Goal: Task Accomplishment & Management: Manage account settings

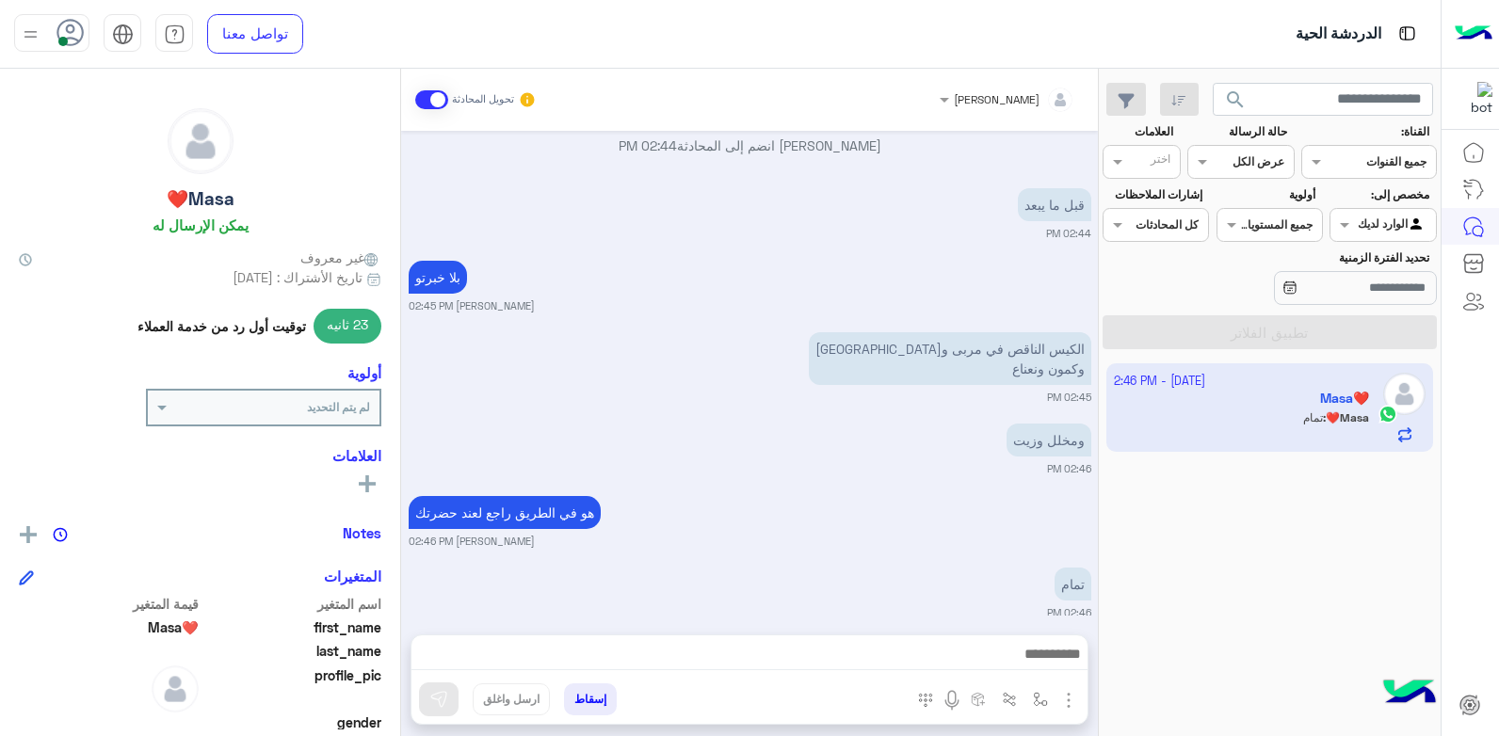
scroll to position [1128, 0]
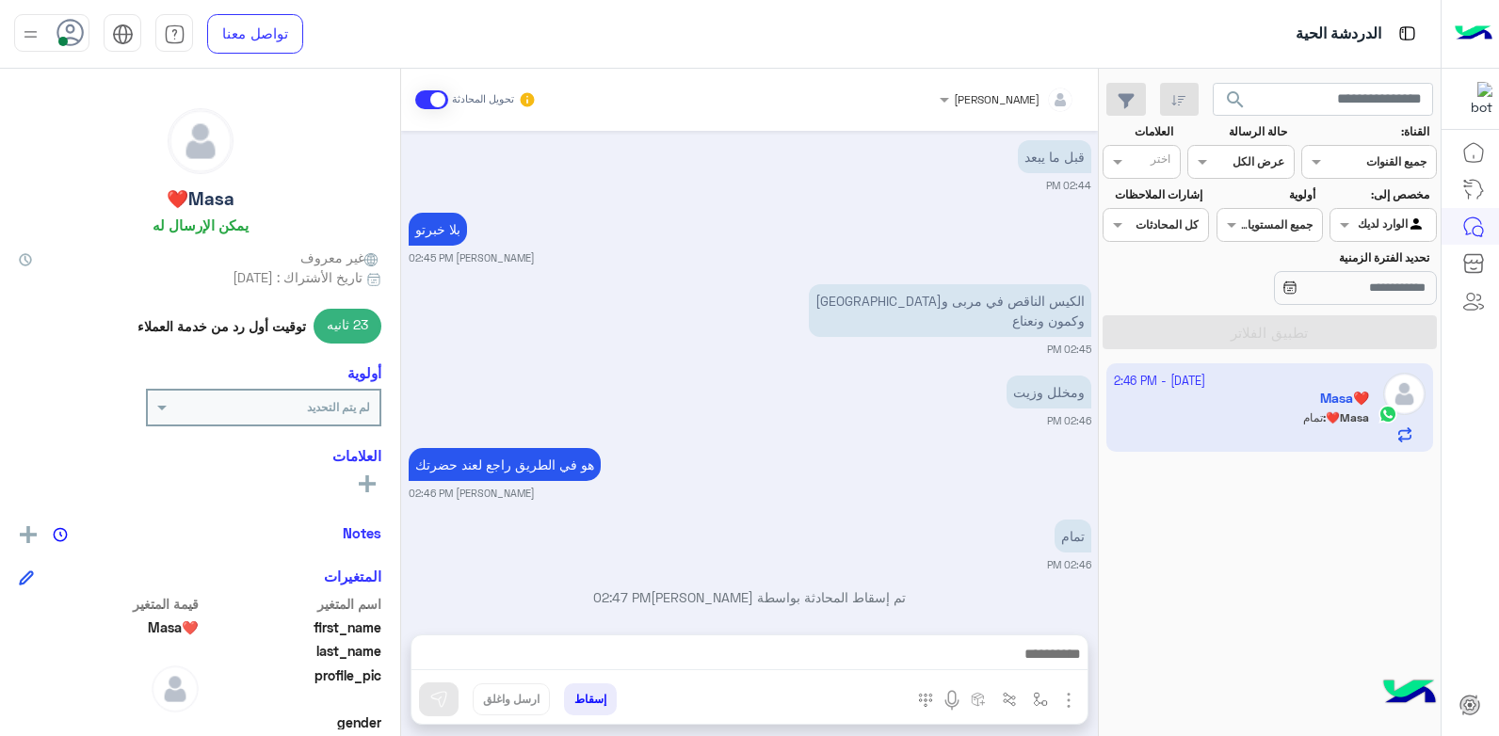
click at [930, 486] on small "بشار قطان 02:46 PM" at bounding box center [750, 493] width 683 height 15
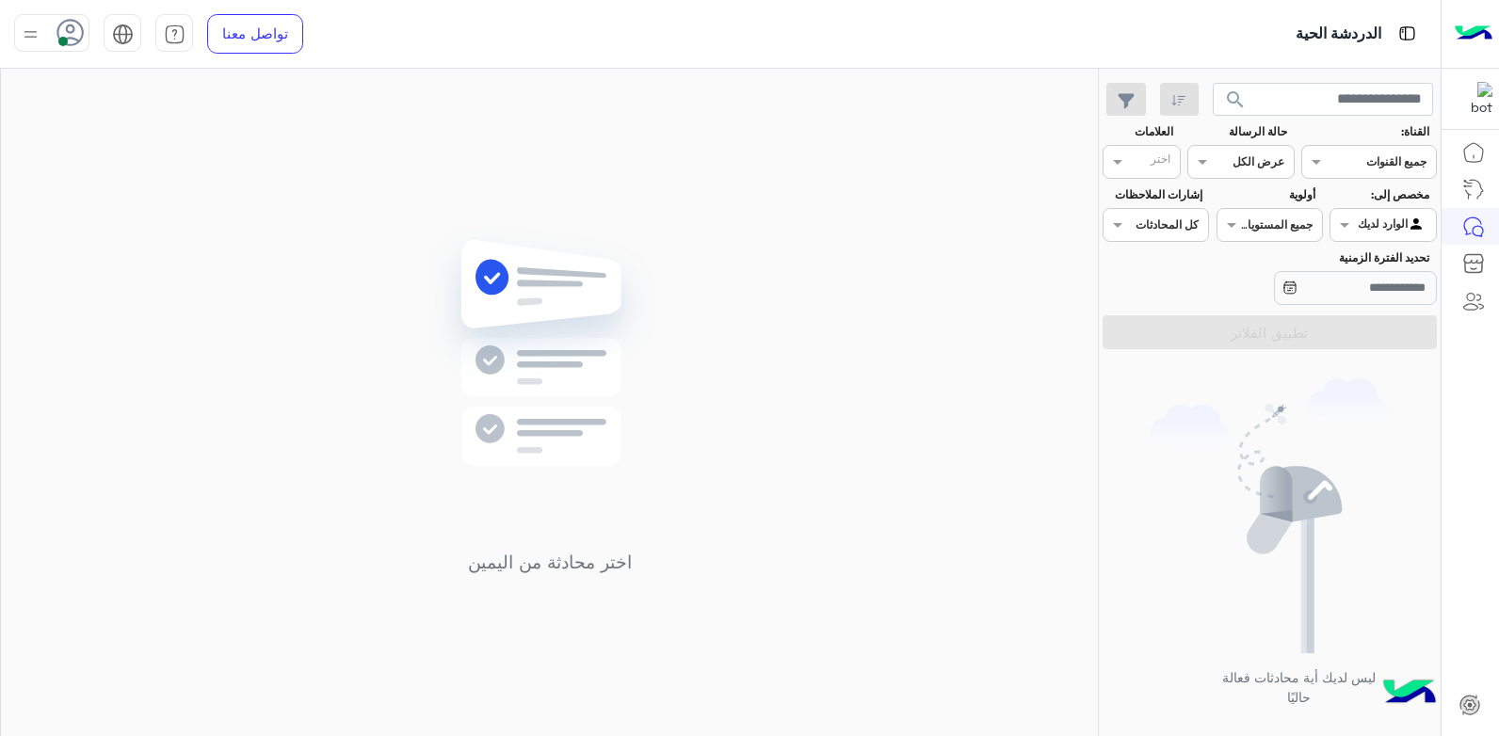
click at [63, 34] on icon at bounding box center [71, 33] width 28 height 28
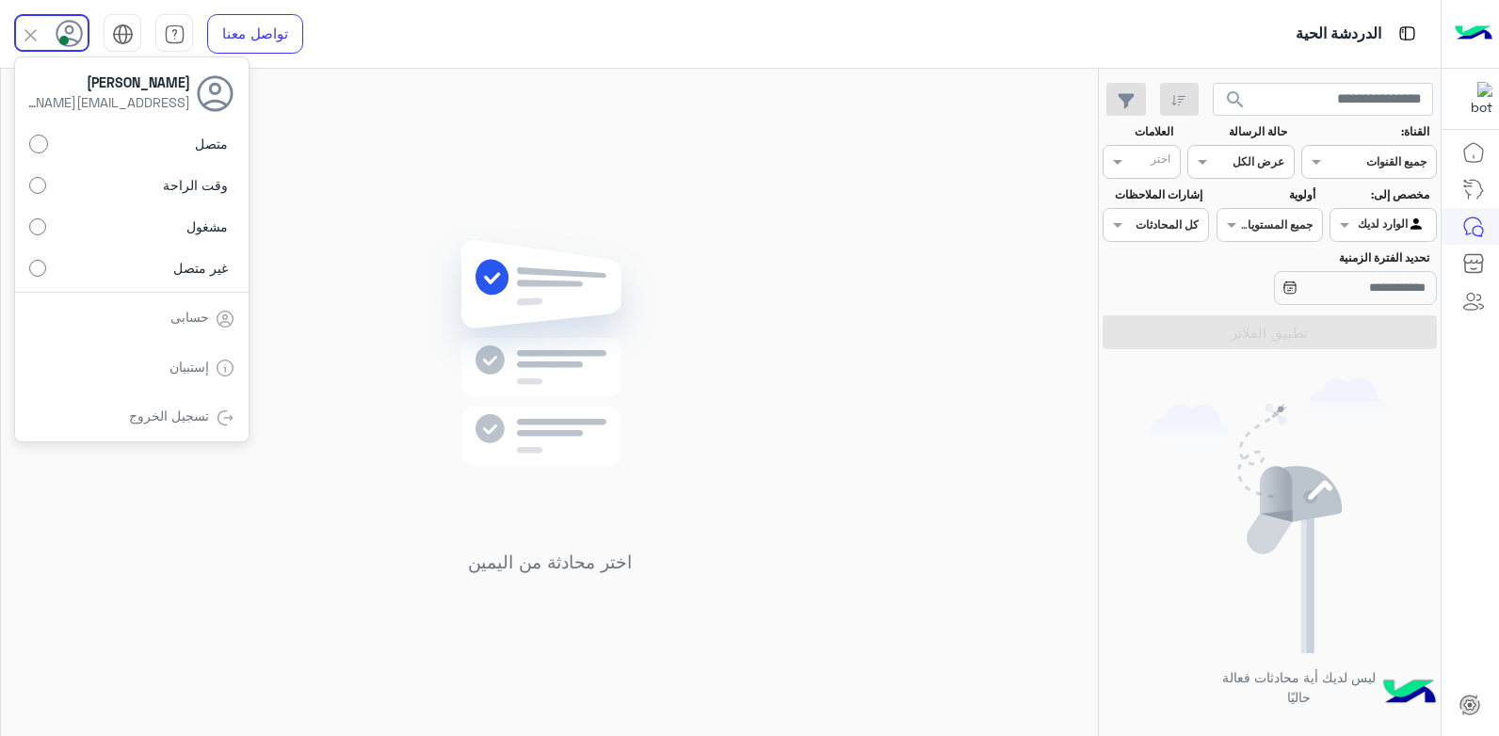
click at [154, 272] on label "غير متصل" at bounding box center [131, 268] width 205 height 34
click at [380, 252] on div "اختر محادثة من اليمين" at bounding box center [549, 406] width 1097 height 675
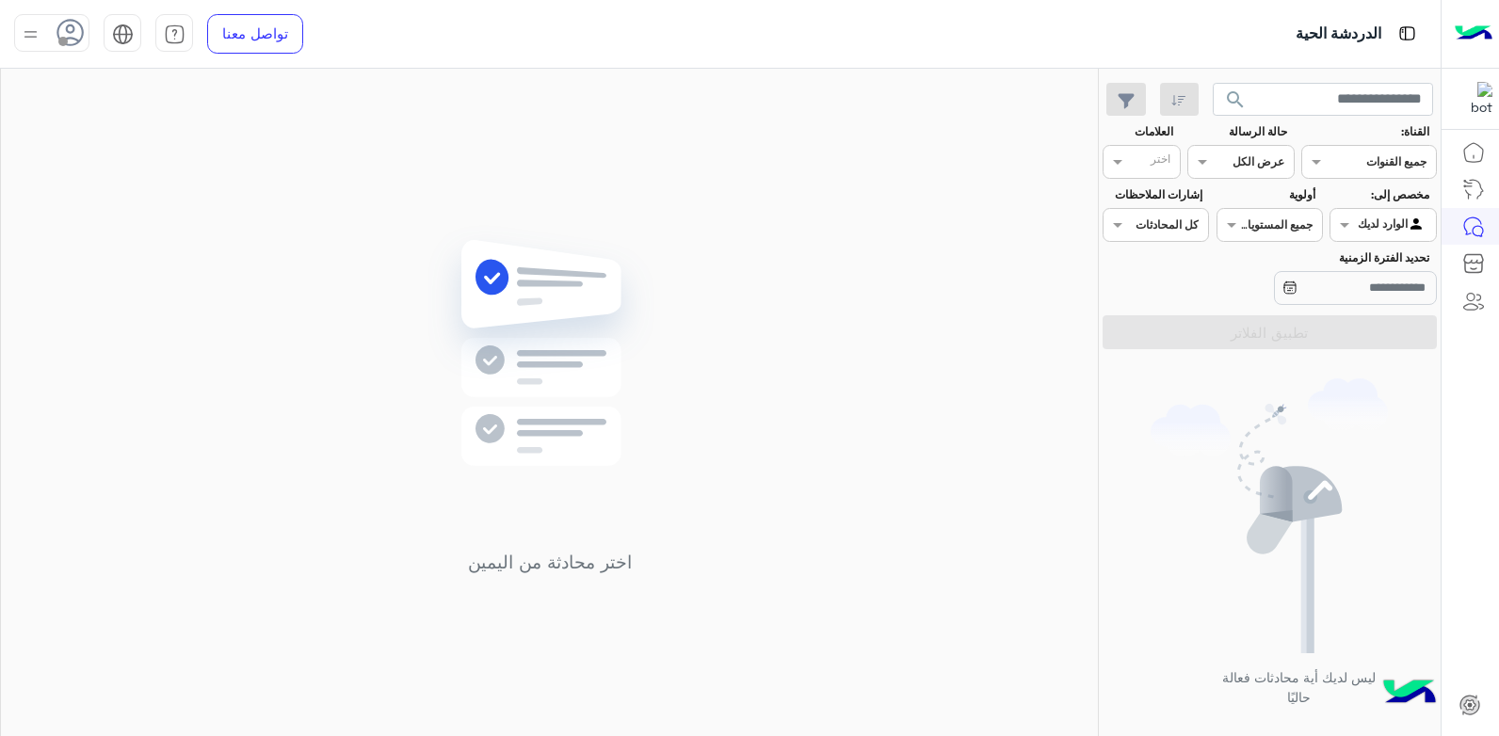
click at [34, 36] on img at bounding box center [31, 35] width 24 height 24
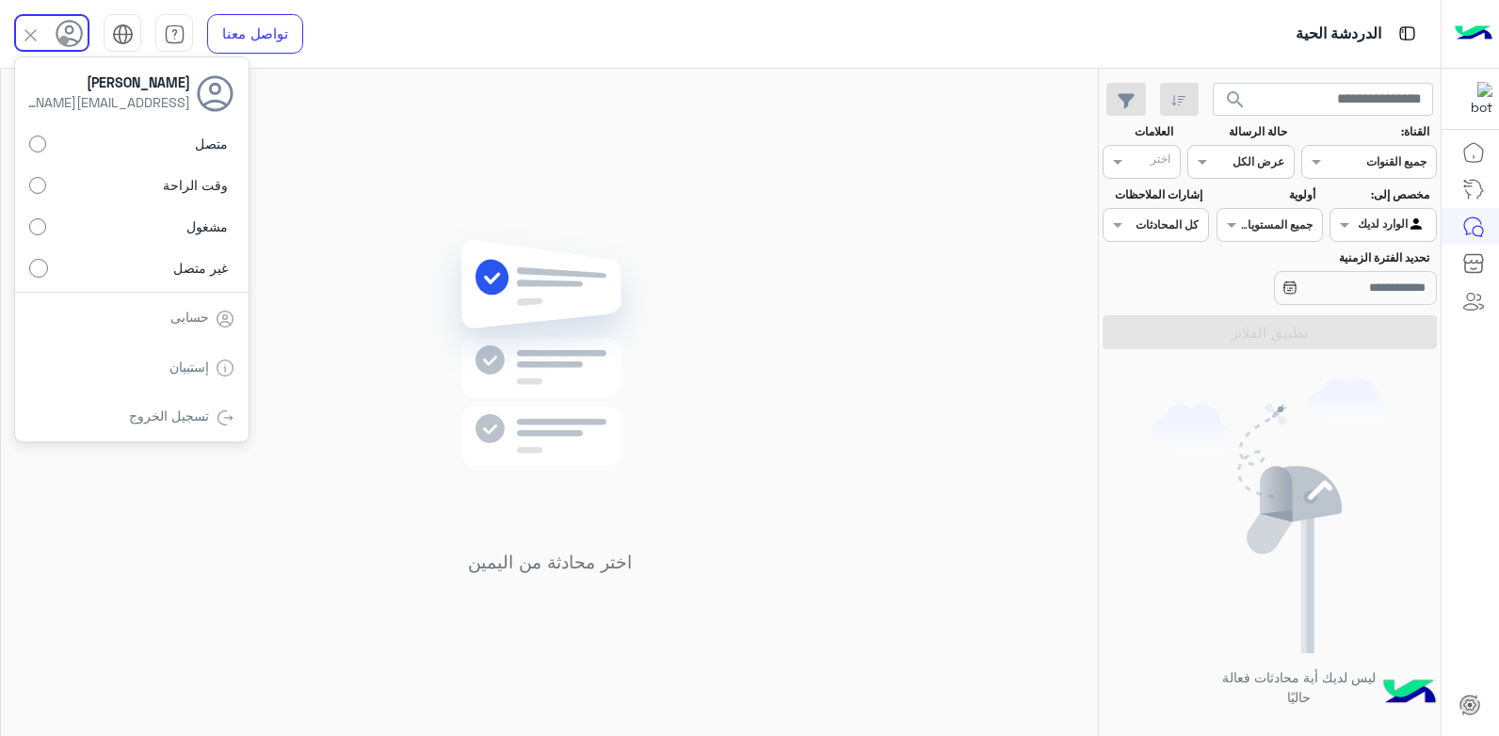
click at [180, 417] on link "تسجيل الخروج" at bounding box center [169, 416] width 80 height 16
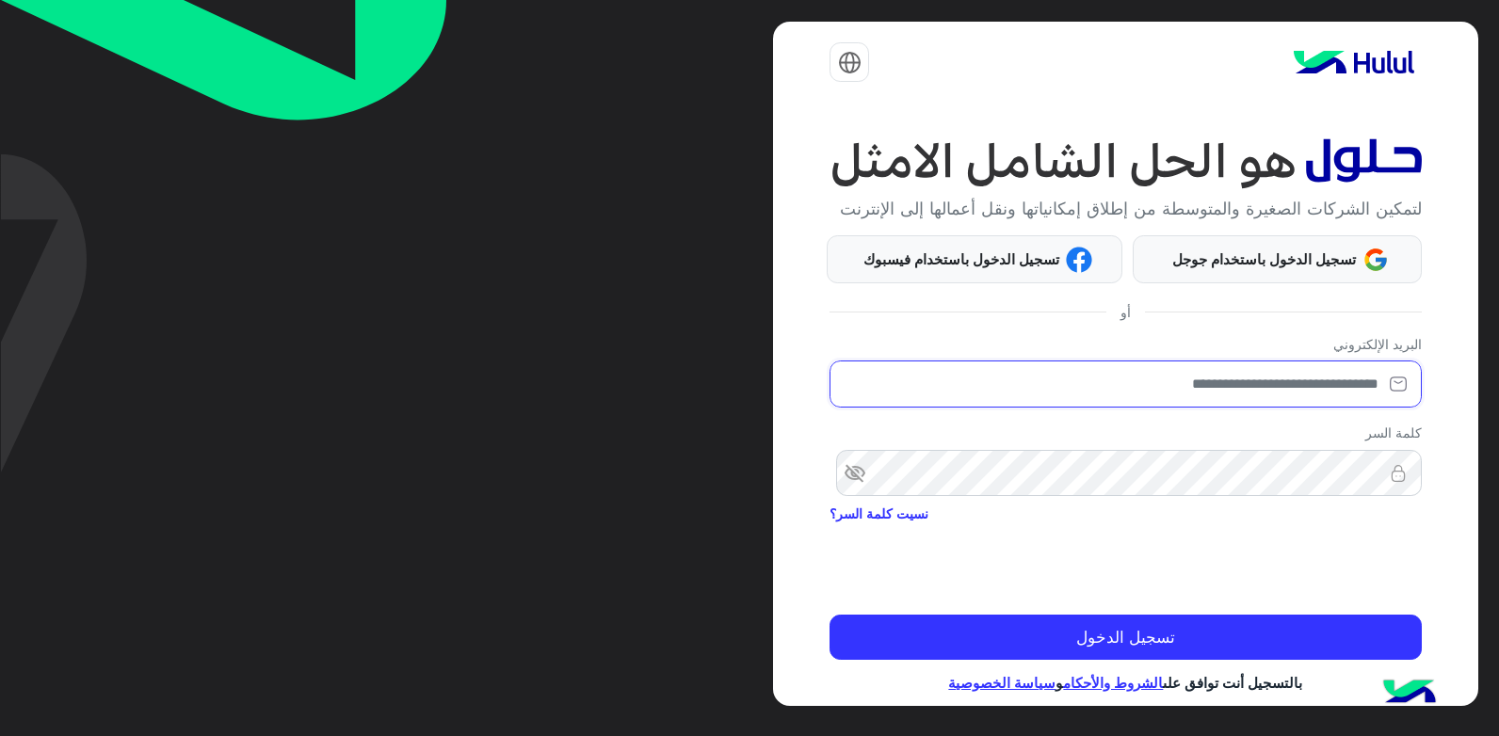
click at [1168, 402] on input "email" at bounding box center [1125, 384] width 591 height 47
type input "**********"
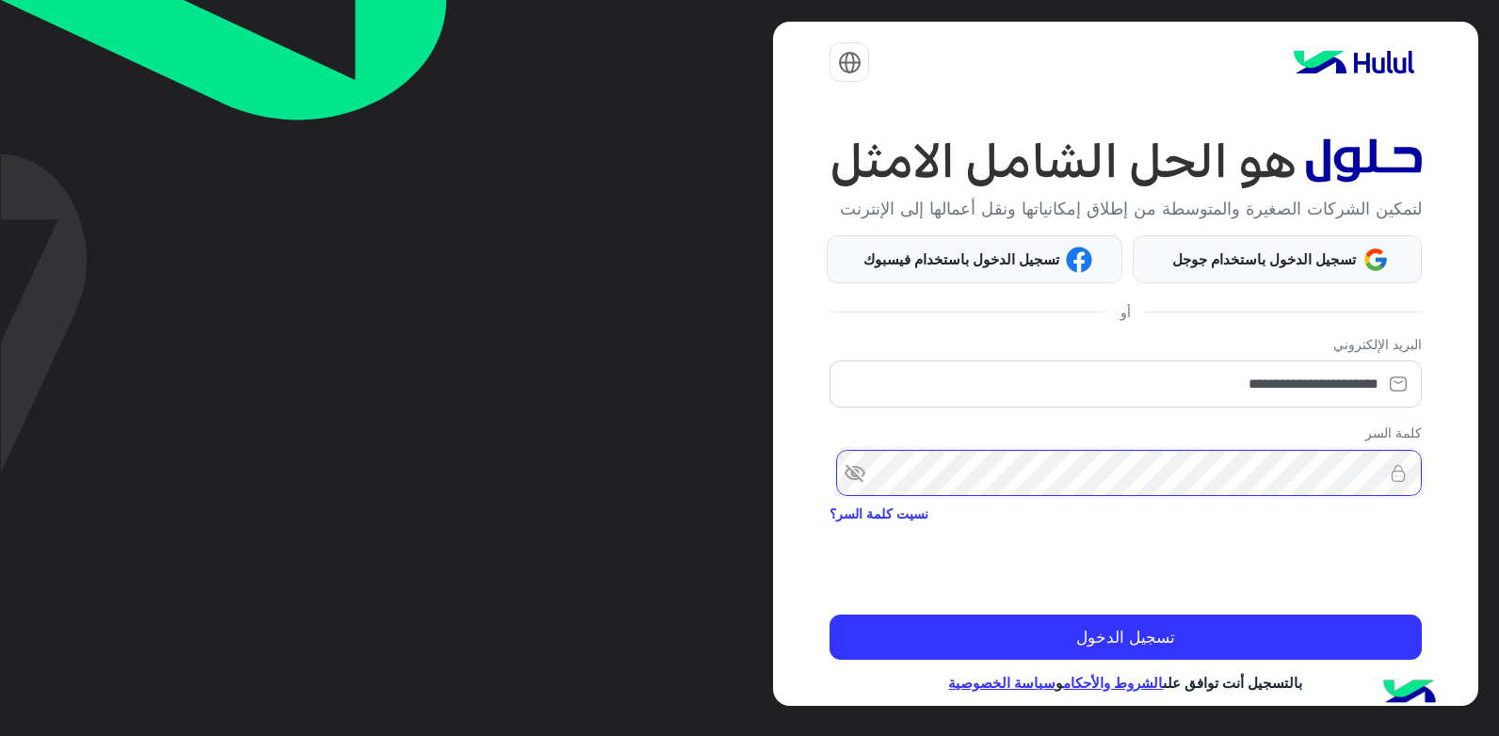
click at [830, 615] on button "تسجيل الدخول" at bounding box center [1125, 637] width 591 height 45
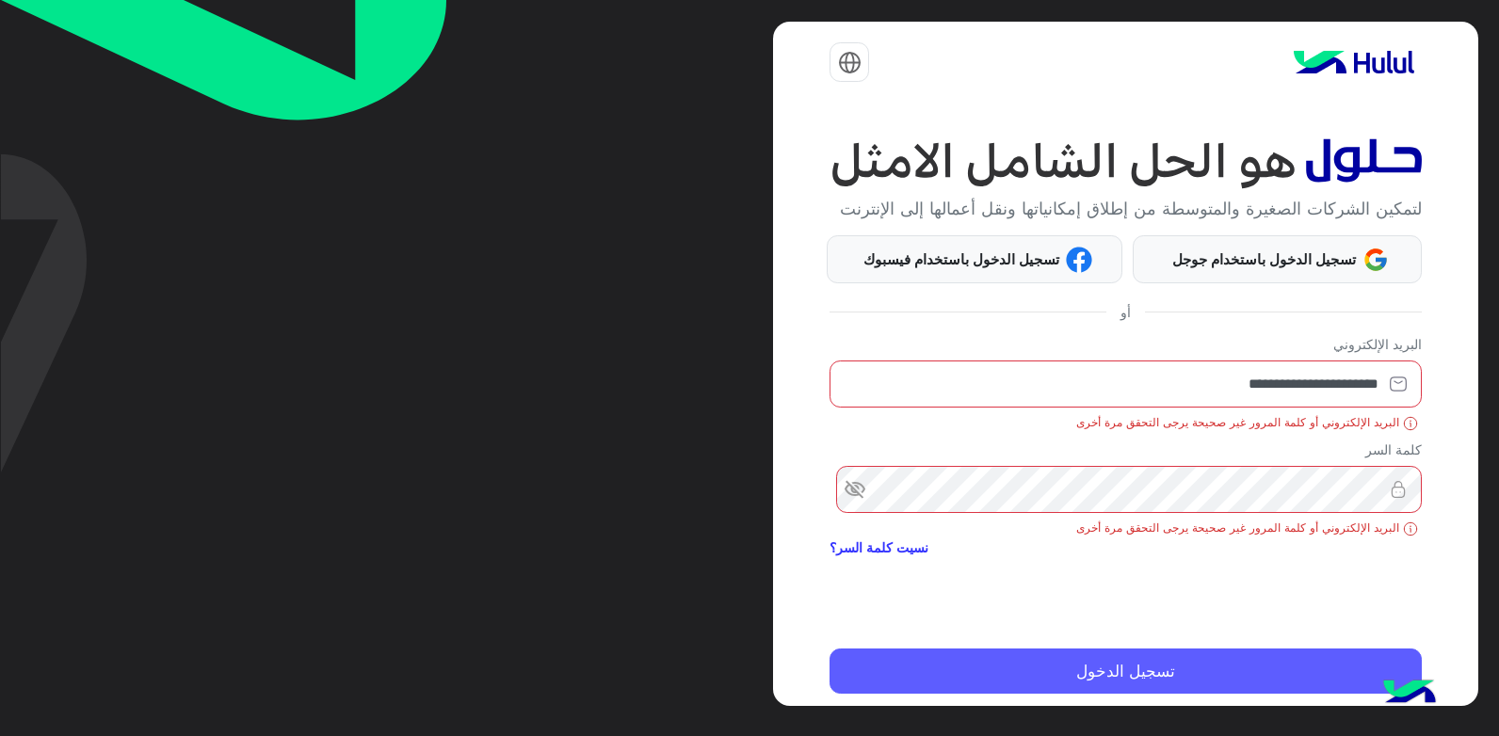
click at [1309, 682] on button "تسجيل الدخول" at bounding box center [1125, 671] width 591 height 45
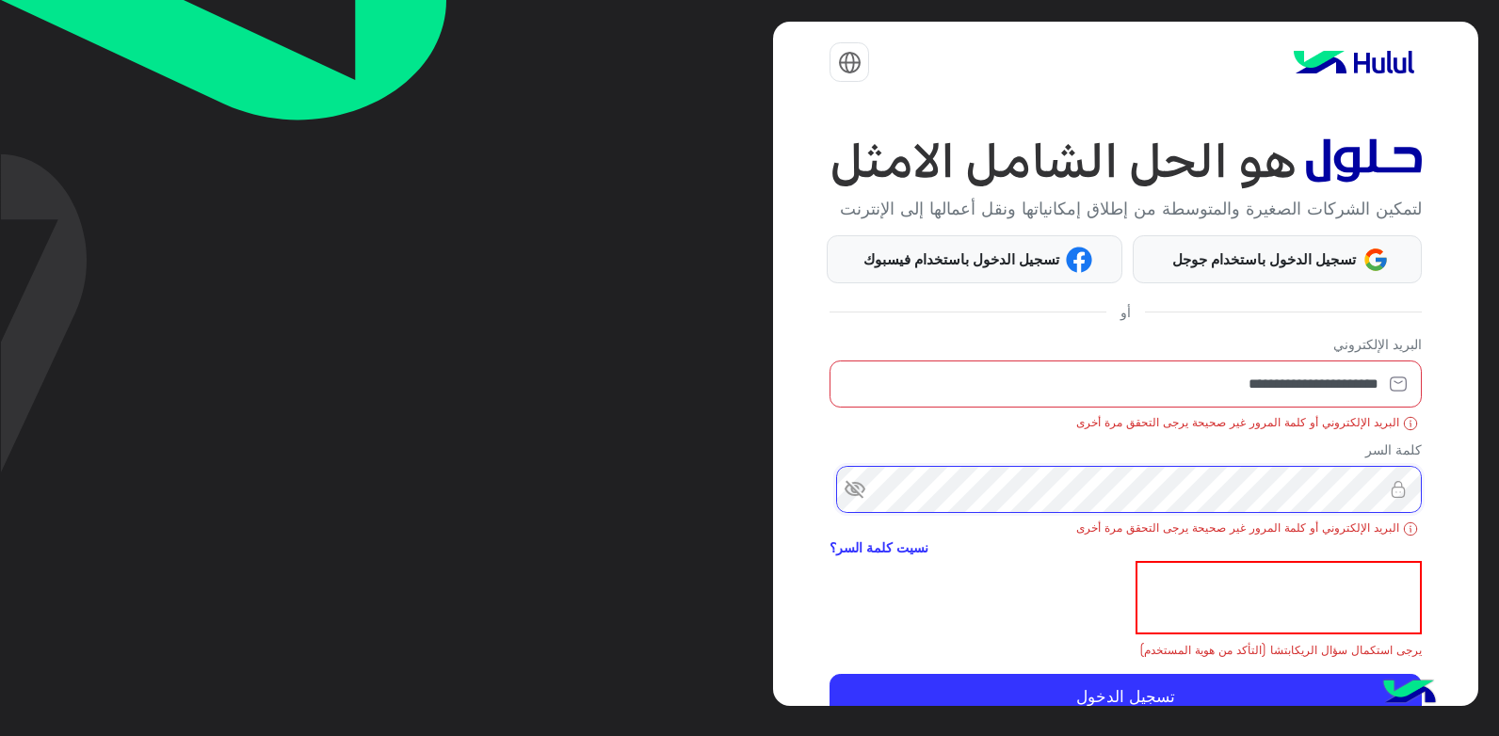
click at [1455, 515] on div "**********" at bounding box center [1125, 364] width 704 height 685
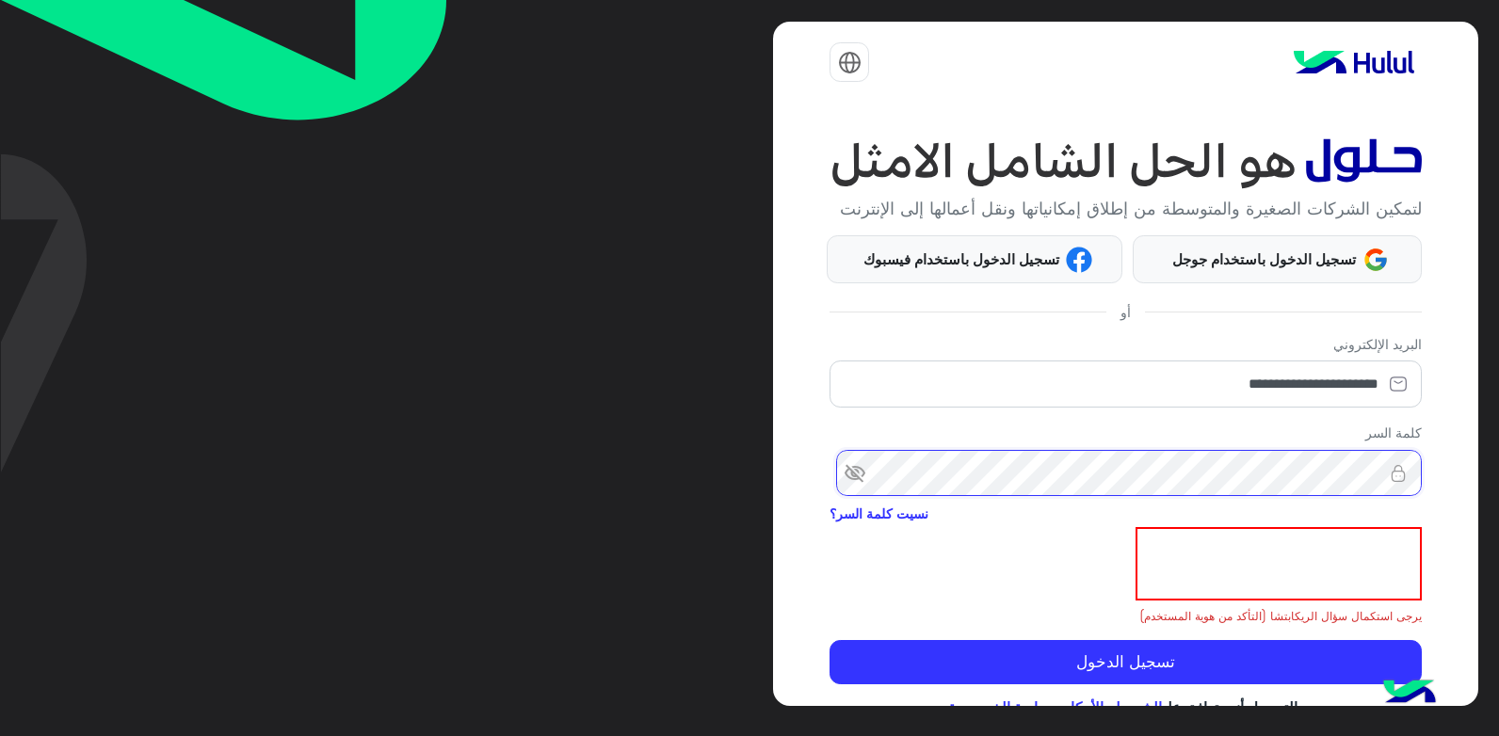
click at [830, 640] on button "تسجيل الدخول" at bounding box center [1125, 662] width 591 height 45
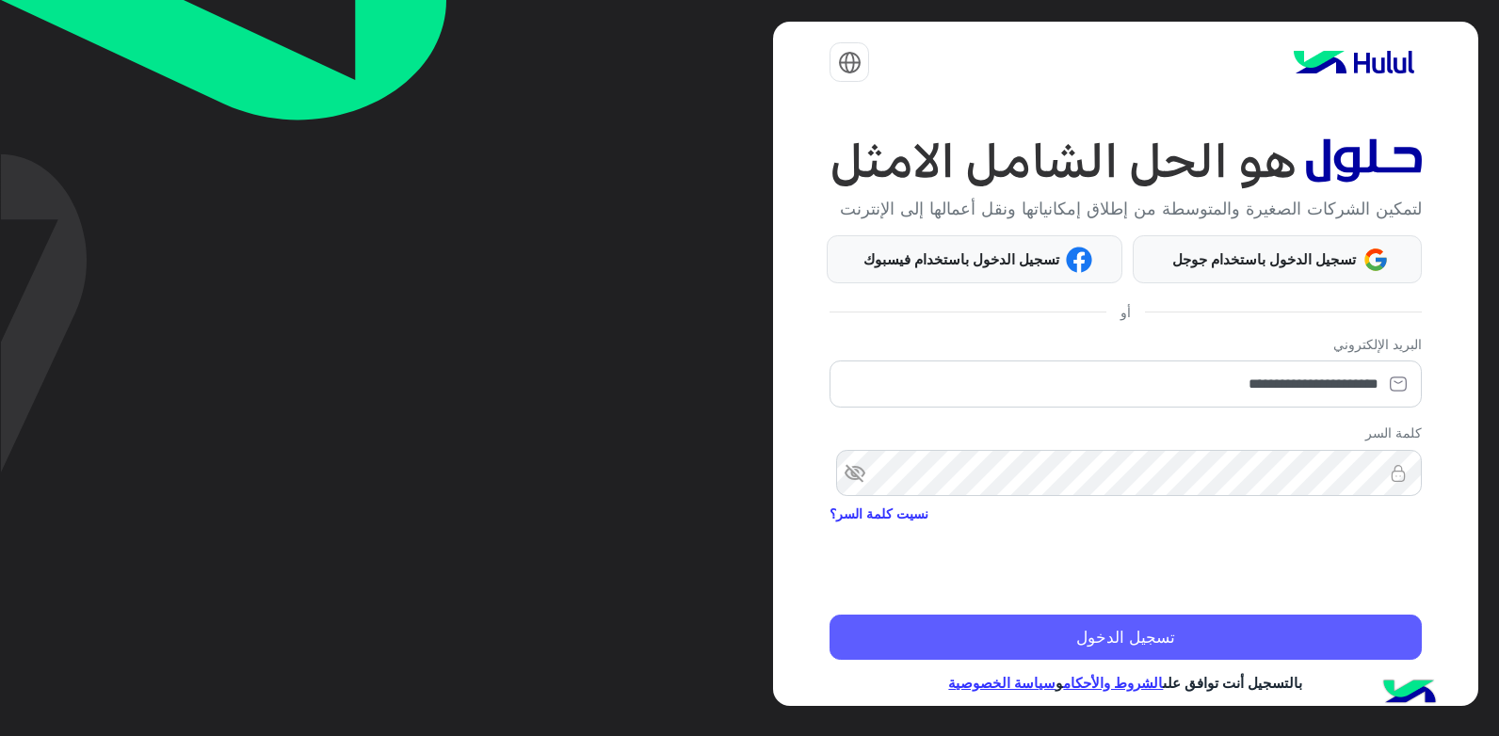
click at [1176, 660] on button "تسجيل الدخول" at bounding box center [1125, 637] width 591 height 45
